Goal: Navigation & Orientation: Find specific page/section

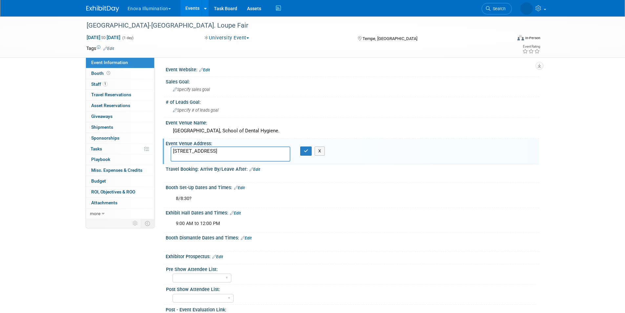
click at [98, 3] on link at bounding box center [106, 5] width 41 height 5
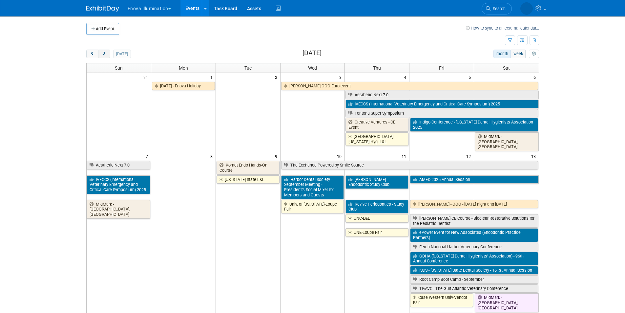
click at [100, 52] on button "next" at bounding box center [104, 54] width 12 height 9
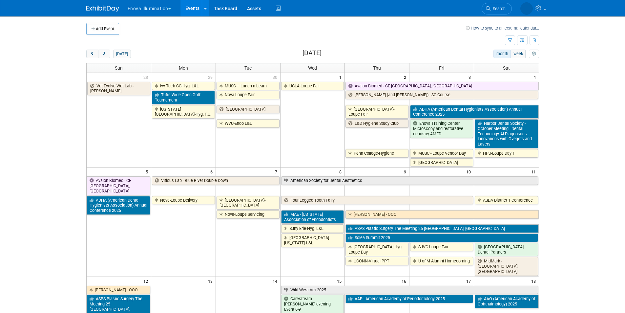
drag, startPoint x: 100, startPoint y: 52, endPoint x: 123, endPoint y: 62, distance: 25.0
click at [100, 52] on button "next" at bounding box center [104, 54] width 12 height 9
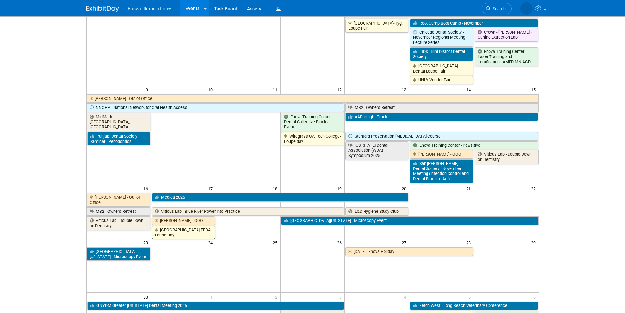
scroll to position [230, 0]
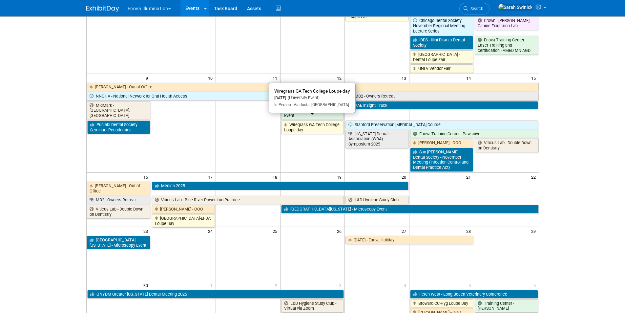
click at [313, 121] on link "Wiregrass GA Tech College-Loupe day" at bounding box center [312, 126] width 63 height 13
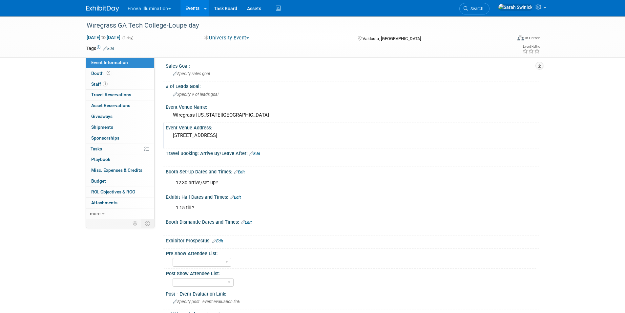
scroll to position [114, 0]
